Goal: Information Seeking & Learning: Find specific fact

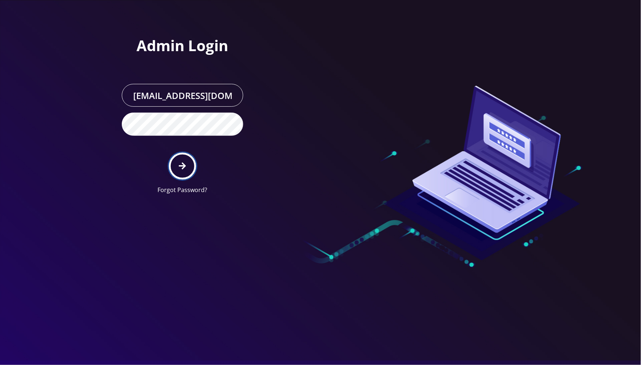
click at [180, 164] on icon "submit" at bounding box center [182, 166] width 7 height 8
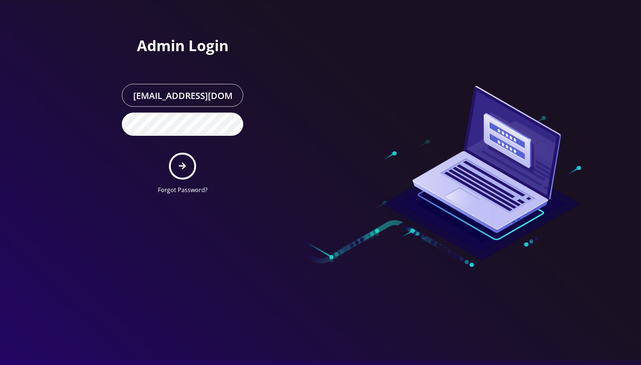
click at [185, 163] on icon "submit" at bounding box center [182, 166] width 7 height 8
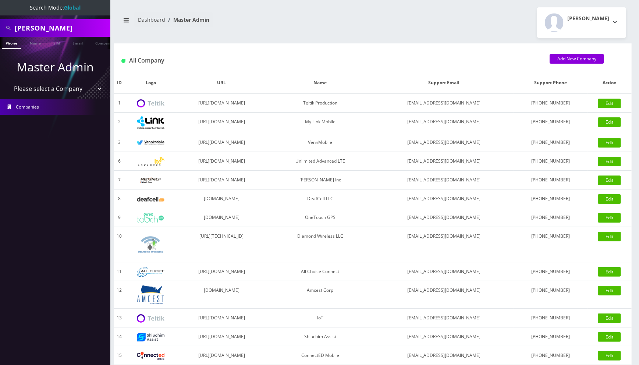
drag, startPoint x: 76, startPoint y: 32, endPoint x: 8, endPoint y: 31, distance: 68.0
click at [8, 31] on div "[PERSON_NAME]" at bounding box center [55, 28] width 107 height 14
type input "hanma"
click at [28, 43] on link "Name" at bounding box center [35, 43] width 18 height 12
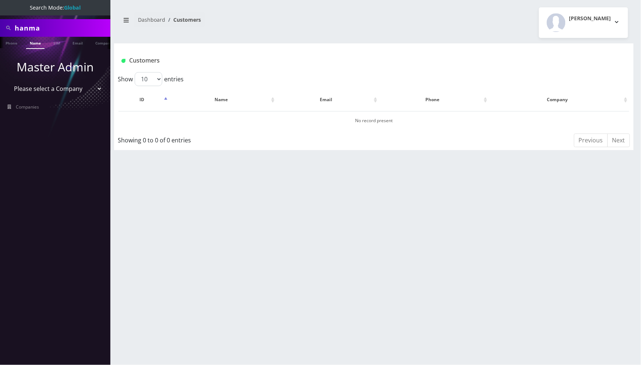
click at [84, 88] on select "Please select a Company Teltik Production My Link Mobile VennMobile Unlimited A…" at bounding box center [55, 89] width 94 height 14
click at [47, 26] on input "hanma" at bounding box center [62, 28] width 94 height 14
type input "stallar"
click at [33, 42] on link "Name" at bounding box center [35, 43] width 18 height 12
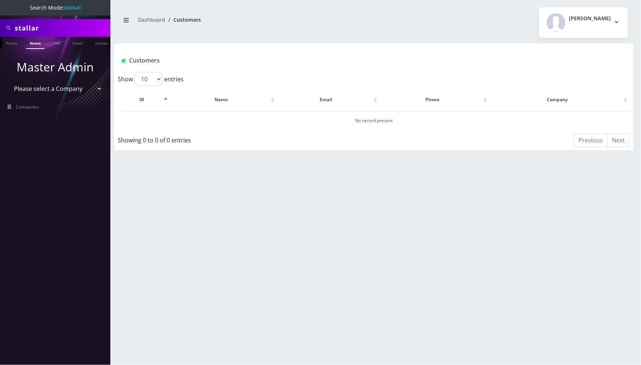
click at [40, 27] on input "stallar" at bounding box center [62, 28] width 94 height 14
type input "stal"
click at [36, 40] on link "Name" at bounding box center [35, 43] width 18 height 12
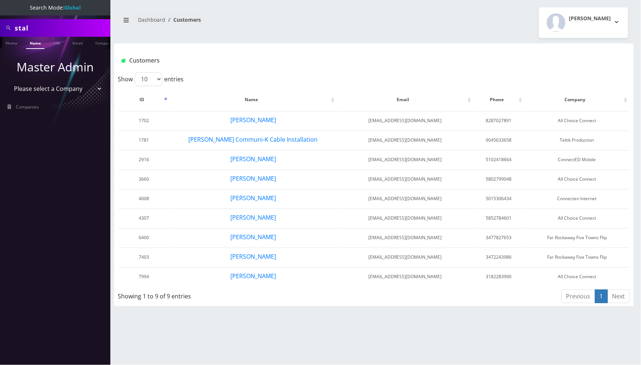
drag, startPoint x: 62, startPoint y: 31, endPoint x: 7, endPoint y: 26, distance: 55.7
click at [7, 26] on div "stal" at bounding box center [55, 28] width 107 height 14
click at [40, 30] on input "stal" at bounding box center [62, 28] width 94 height 14
type input "9296628642"
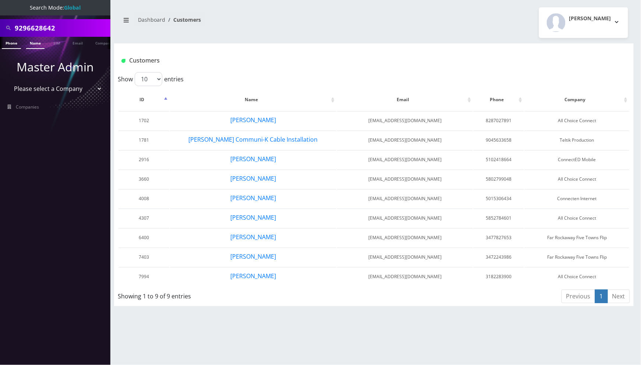
click at [9, 42] on link "Phone" at bounding box center [11, 43] width 19 height 12
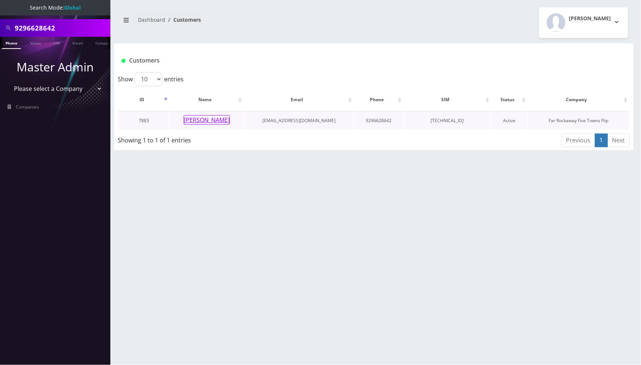
click at [200, 121] on button "yehuda stahler" at bounding box center [206, 120] width 46 height 10
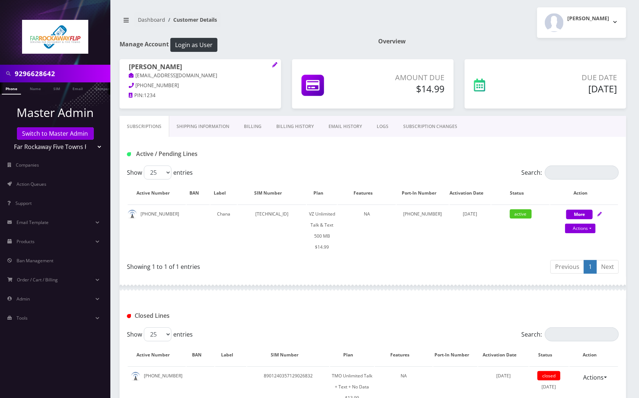
click at [71, 68] on input "9296628642" at bounding box center [62, 74] width 94 height 14
paste input "[PERSON_NAME]"
type input "[PERSON_NAME]"
click at [31, 89] on link "Name" at bounding box center [35, 88] width 18 height 12
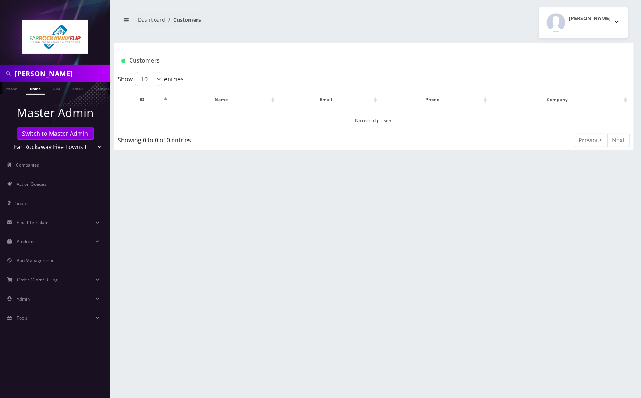
select select "1"
click at [8, 140] on select "Teltik Production My Link Mobile VennMobile Unlimited Advanced LTE [PERSON_NAME…" at bounding box center [55, 147] width 94 height 14
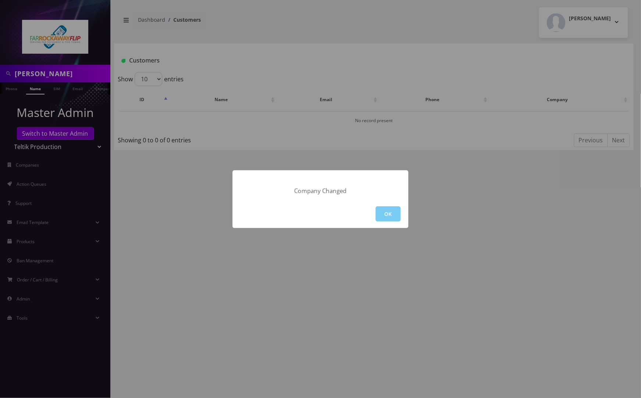
click at [383, 213] on button "OK" at bounding box center [387, 213] width 25 height 15
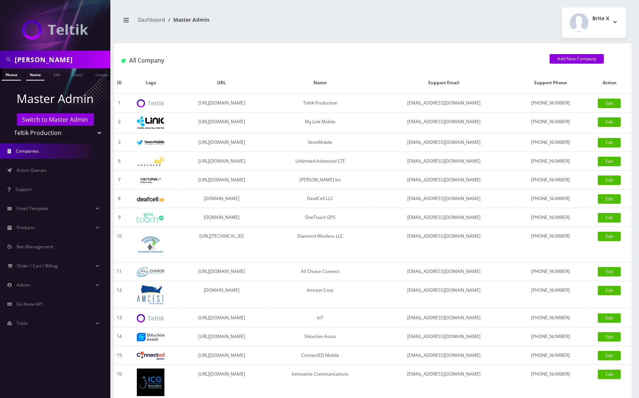
click at [35, 76] on link "Name" at bounding box center [35, 74] width 18 height 12
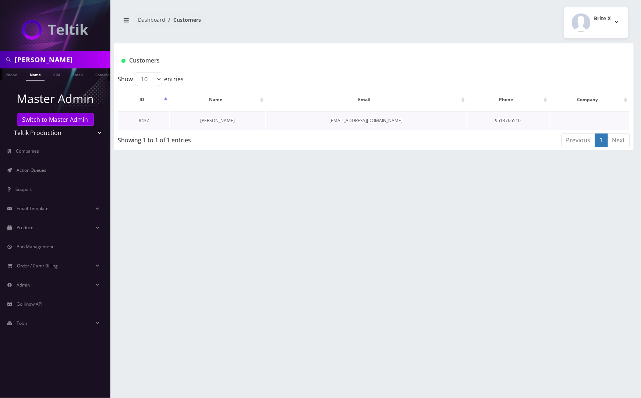
click at [215, 120] on link "[PERSON_NAME]" at bounding box center [217, 120] width 35 height 6
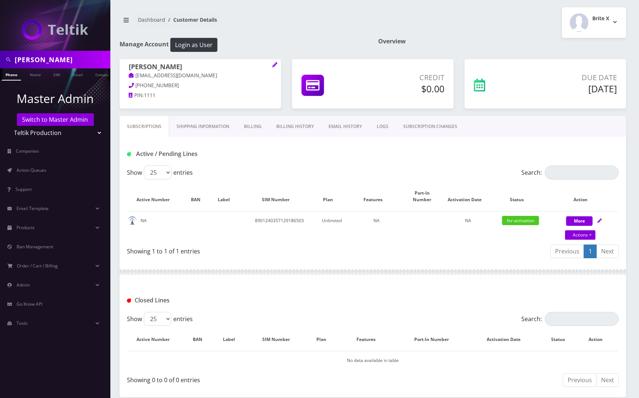
click at [343, 127] on link "EMAIL HISTORY" at bounding box center [345, 126] width 48 height 21
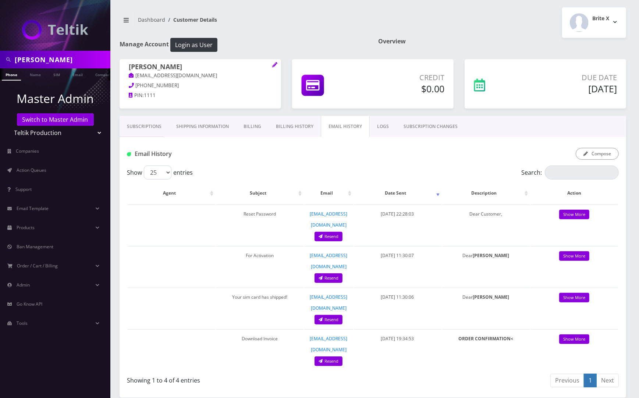
scroll to position [61, 0]
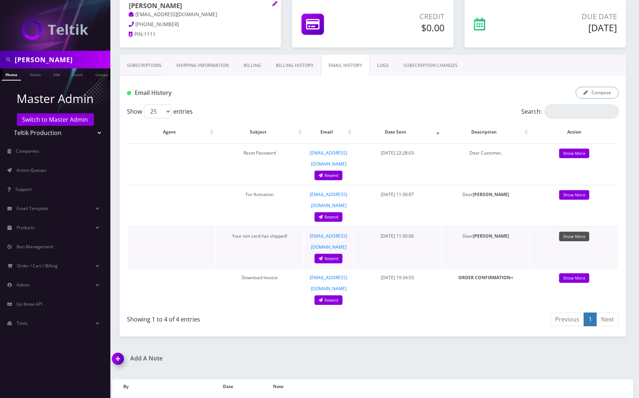
click at [573, 232] on link "Show More" at bounding box center [574, 237] width 30 height 10
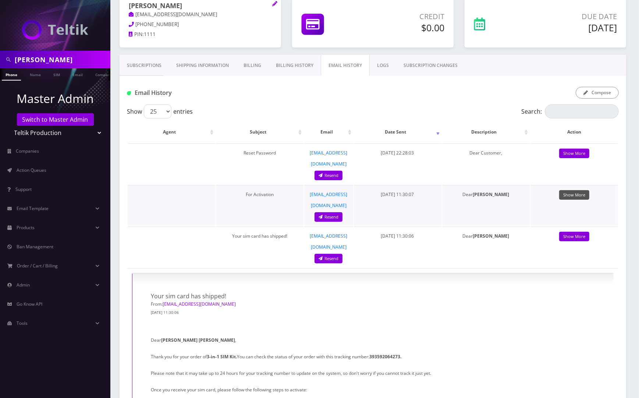
click at [581, 190] on link "Show More" at bounding box center [574, 195] width 30 height 10
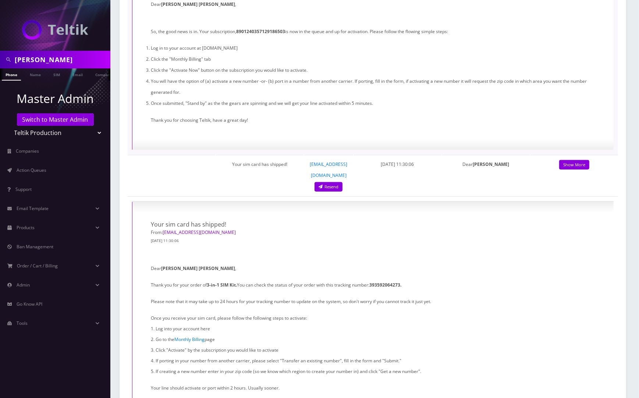
scroll to position [576, 0]
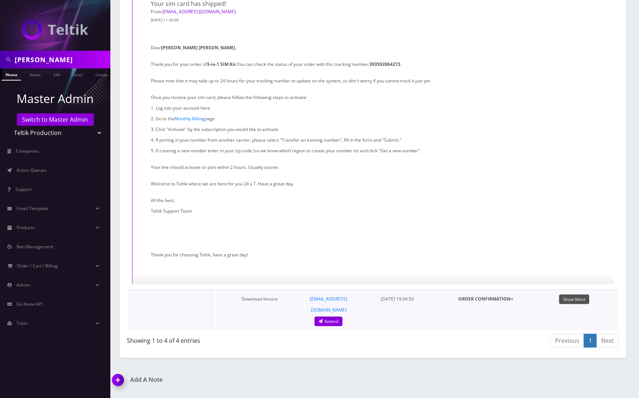
click at [578, 295] on link "Show More" at bounding box center [574, 300] width 30 height 10
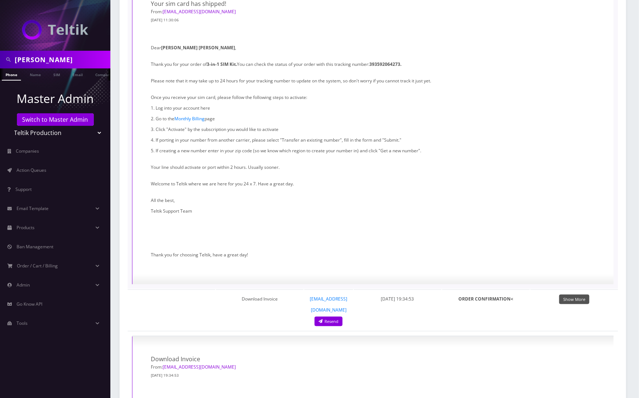
scroll to position [723, 0]
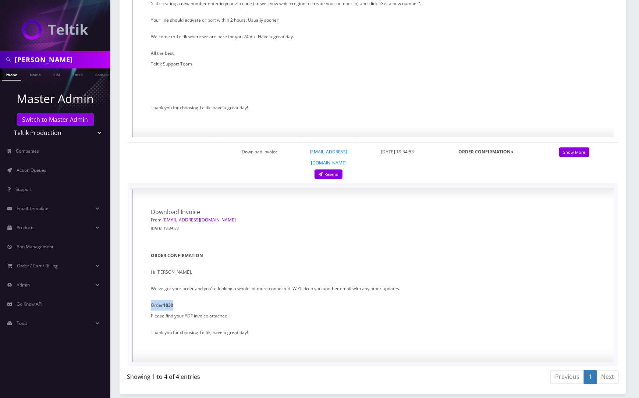
drag, startPoint x: 180, startPoint y: 261, endPoint x: 147, endPoint y: 261, distance: 33.1
click at [147, 261] on div "Download Invoice From: [EMAIL_ADDRESS][DOMAIN_NAME] [DATE] 19:34:53 ORDER CONFI…" at bounding box center [372, 275] width 481 height 173
copy p "Order 1830"
click at [403, 189] on div "Download Invoice From: [EMAIL_ADDRESS][DOMAIN_NAME] [DATE] 19:34:53 ORDER CONFI…" at bounding box center [372, 275] width 481 height 173
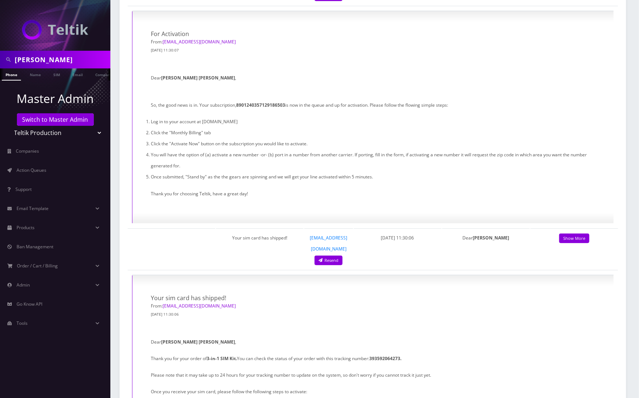
scroll to position [355, 0]
